Goal: Information Seeking & Learning: Understand process/instructions

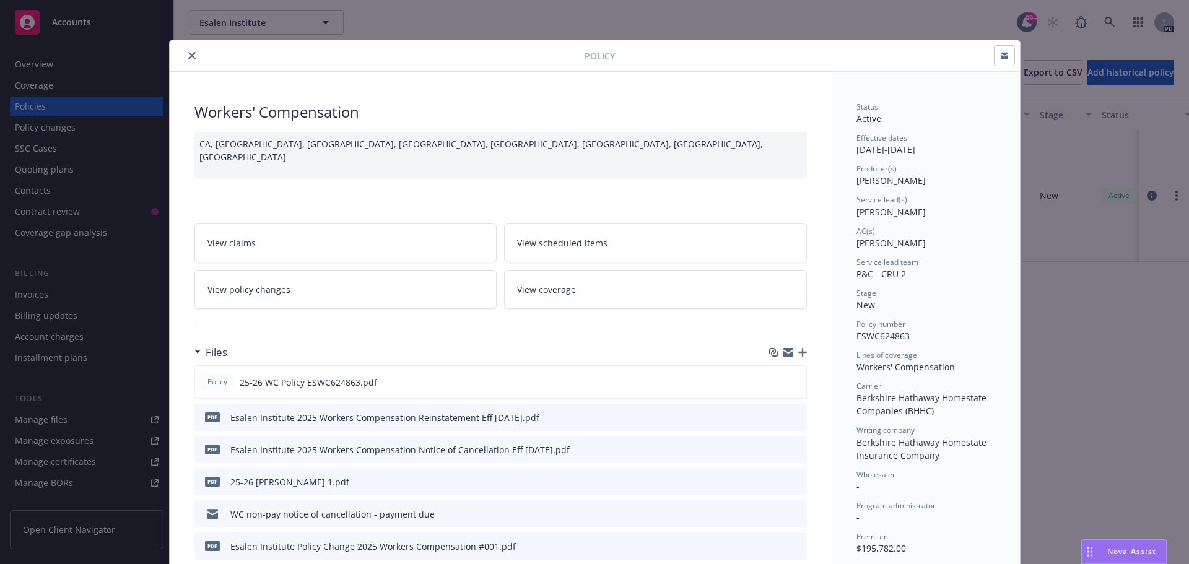
scroll to position [124, 0]
